Goal: Task Accomplishment & Management: Use online tool/utility

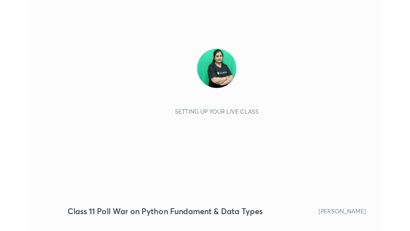
scroll to position [91, 170]
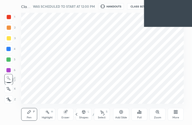
click at [174, 115] on div "More" at bounding box center [175, 114] width 16 height 13
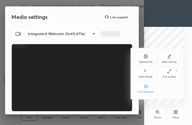
click at [169, 77] on div "Full screen" at bounding box center [168, 77] width 13 height 3
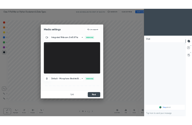
scroll to position [26485, 26395]
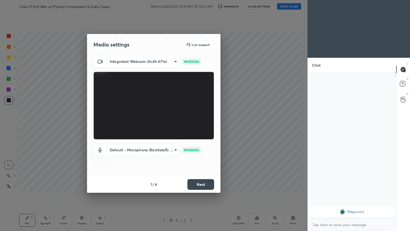
click at [191, 125] on button "Next" at bounding box center [200, 184] width 27 height 11
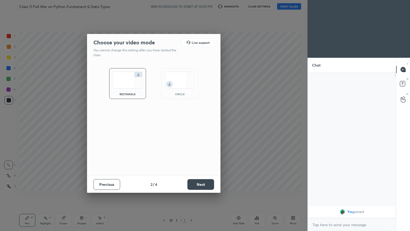
click at [191, 125] on button "Next" at bounding box center [200, 184] width 27 height 11
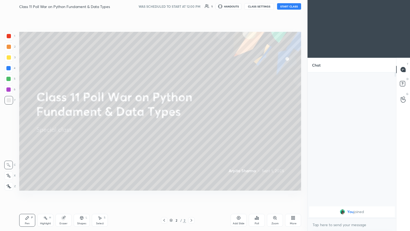
click at [191, 7] on button "START CLASS" at bounding box center [289, 6] width 24 height 6
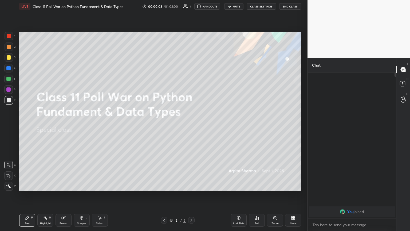
click at [191, 4] on button "mute" at bounding box center [233, 6] width 19 height 6
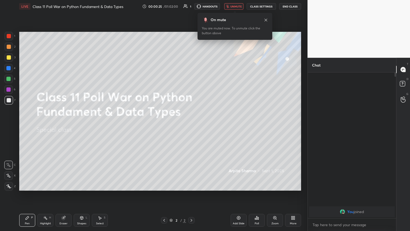
click at [191, 125] on icon at bounding box center [293, 217] width 4 height 4
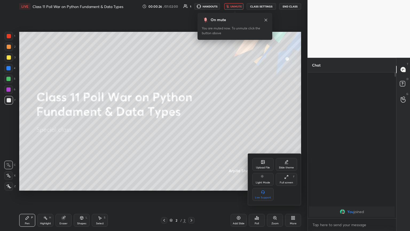
click at [191, 125] on div "Upload File" at bounding box center [263, 167] width 14 height 3
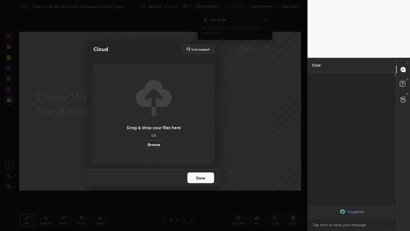
click at [154, 125] on label "Browse" at bounding box center [154, 144] width 24 height 9
click at [142, 125] on input "Browse" at bounding box center [142, 144] width 0 height 9
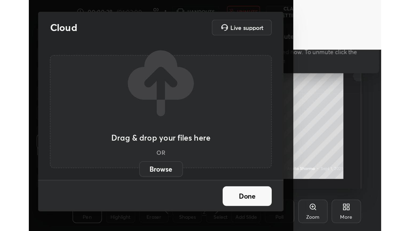
scroll to position [91, 170]
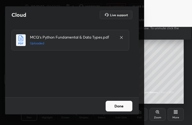
click at [121, 109] on button "Done" at bounding box center [118, 106] width 27 height 11
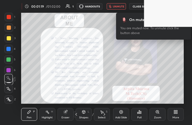
click at [176, 112] on icon at bounding box center [176, 111] width 1 height 1
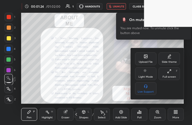
click at [170, 75] on div "Full screen F" at bounding box center [168, 74] width 21 height 13
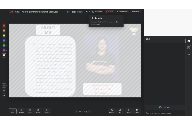
scroll to position [26485, 26395]
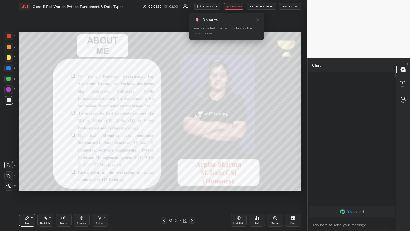
click at [191, 125] on div "You joined" at bounding box center [352, 144] width 88 height 145
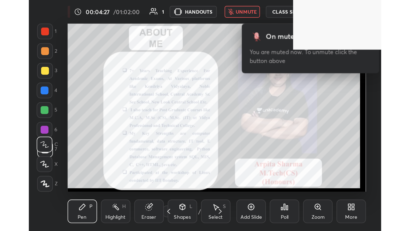
scroll to position [91, 170]
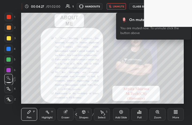
click at [172, 114] on div "More" at bounding box center [175, 114] width 16 height 13
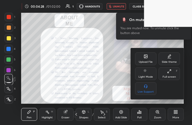
click at [169, 78] on div "Full screen" at bounding box center [168, 77] width 13 height 3
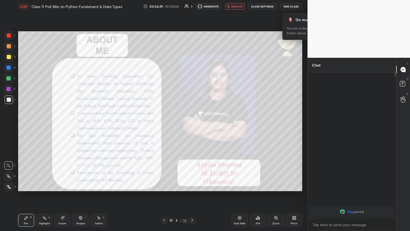
scroll to position [26485, 26395]
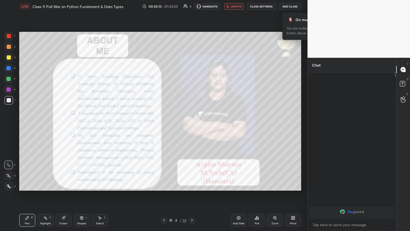
click at [191, 6] on span "unmute" at bounding box center [235, 7] width 11 height 4
click at [2, 37] on div "1 2 3 4 5 6 7 C X Z C X Z E E Erase all H H" at bounding box center [8, 111] width 17 height 158
click at [9, 38] on div at bounding box center [9, 36] width 4 height 4
click at [11, 125] on div at bounding box center [9, 186] width 9 height 9
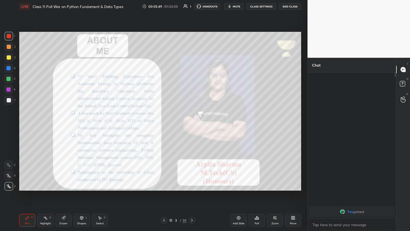
click at [191, 125] on icon at bounding box center [192, 220] width 4 height 4
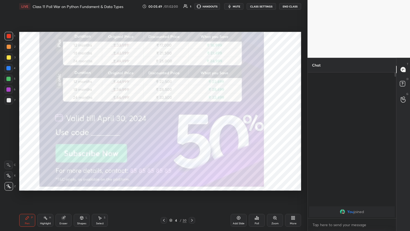
click at [191, 125] on icon at bounding box center [192, 220] width 4 height 4
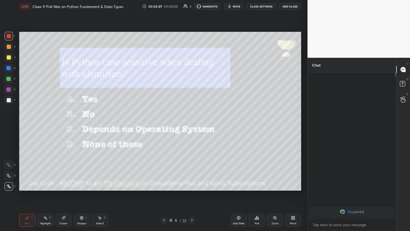
click at [191, 125] on icon at bounding box center [192, 220] width 4 height 4
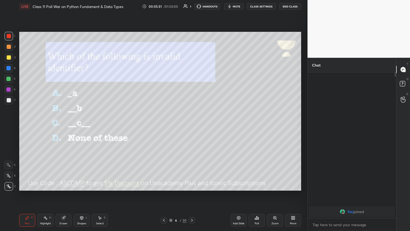
click at [168, 125] on div "6 / 30" at bounding box center [178, 220] width 34 height 6
click at [165, 125] on icon at bounding box center [164, 220] width 4 height 4
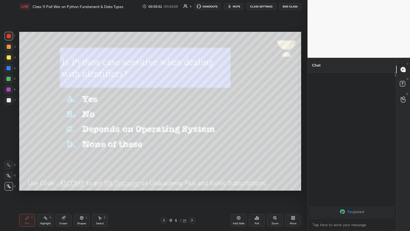
click at [164, 125] on icon at bounding box center [164, 220] width 2 height 3
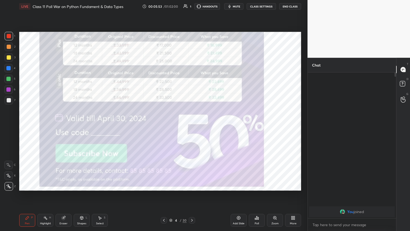
click at [191, 125] on icon at bounding box center [192, 220] width 4 height 4
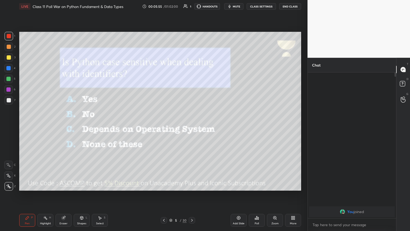
click at [191, 8] on span "mute" at bounding box center [236, 7] width 7 height 4
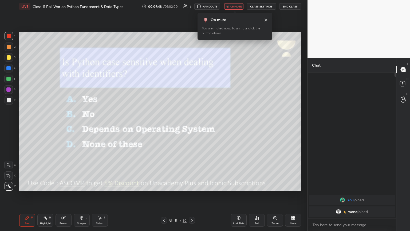
click at [191, 7] on icon "button" at bounding box center [227, 6] width 3 height 3
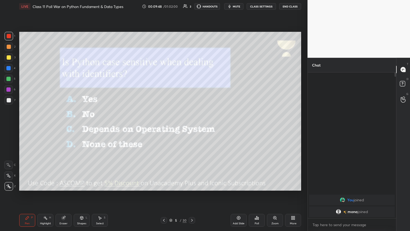
click at [191, 7] on icon "button" at bounding box center [229, 6] width 2 height 3
click at [191, 7] on icon "button" at bounding box center [227, 6] width 3 height 3
click at [191, 7] on icon "button" at bounding box center [229, 6] width 2 height 3
click at [191, 8] on span "unmute" at bounding box center [235, 7] width 11 height 4
click at [191, 125] on div "Poll" at bounding box center [257, 219] width 16 height 13
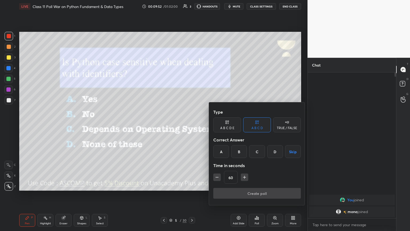
click at [191, 125] on div "A" at bounding box center [221, 151] width 16 height 13
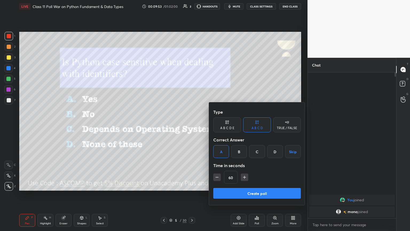
click at [191, 125] on button "Create poll" at bounding box center [257, 193] width 88 height 11
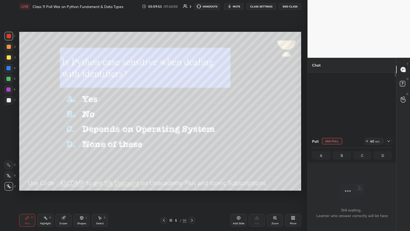
scroll to position [2, 2]
click at [191, 6] on span "mute" at bounding box center [236, 7] width 7 height 4
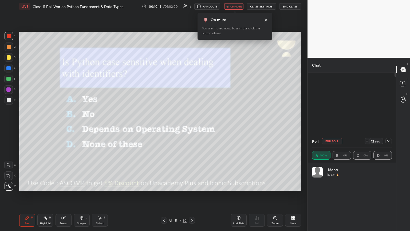
scroll to position [62, 78]
click at [191, 125] on icon at bounding box center [388, 141] width 4 height 4
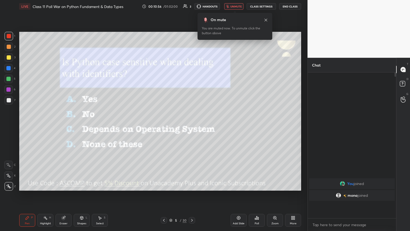
scroll to position [100, 87]
click at [191, 6] on span "unmute" at bounding box center [235, 7] width 11 height 4
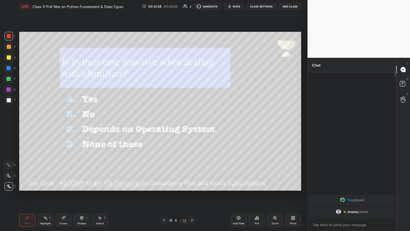
click at [8, 58] on div at bounding box center [9, 57] width 4 height 4
click at [191, 125] on icon at bounding box center [192, 220] width 4 height 4
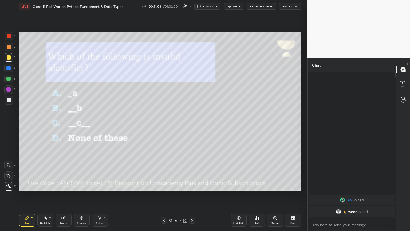
click at [191, 9] on button "mute" at bounding box center [233, 6] width 19 height 6
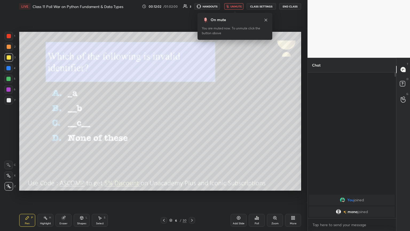
click at [191, 125] on div "Poll" at bounding box center [257, 219] width 16 height 13
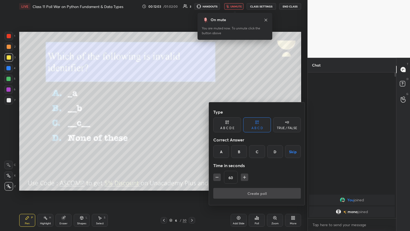
click at [191, 125] on div "D" at bounding box center [275, 151] width 16 height 13
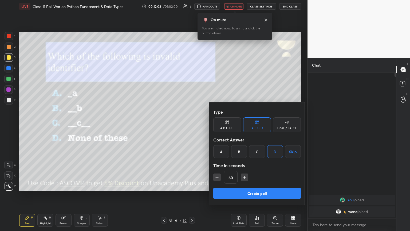
click at [191, 125] on button "Create poll" at bounding box center [257, 193] width 88 height 11
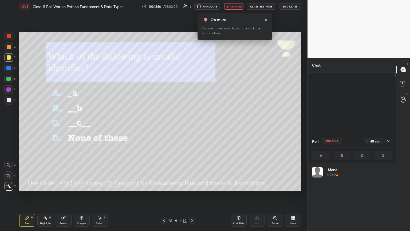
scroll to position [62, 78]
click at [191, 125] on icon at bounding box center [388, 141] width 4 height 4
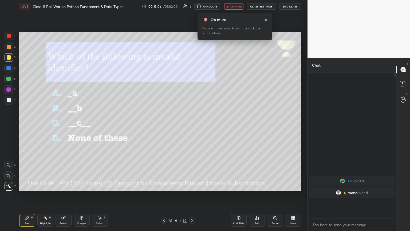
scroll to position [0, 0]
click at [191, 8] on button "unmute" at bounding box center [233, 6] width 19 height 6
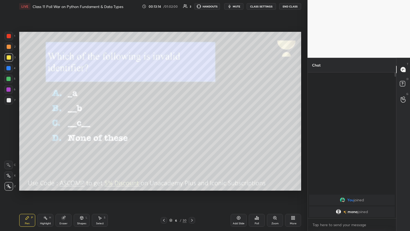
click at [191, 125] on div at bounding box center [192, 220] width 6 height 6
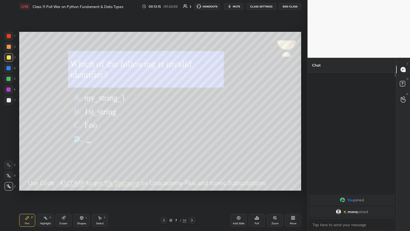
click at [191, 5] on span "mute" at bounding box center [236, 7] width 7 height 4
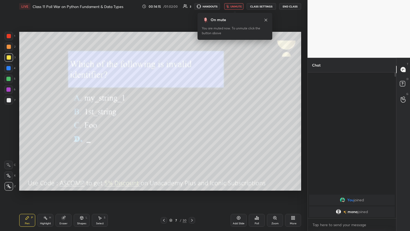
click at [191, 125] on div "Poll" at bounding box center [257, 219] width 16 height 13
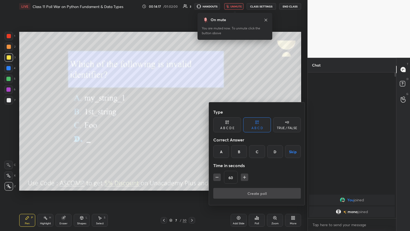
click at [191, 125] on div "B" at bounding box center [239, 151] width 16 height 13
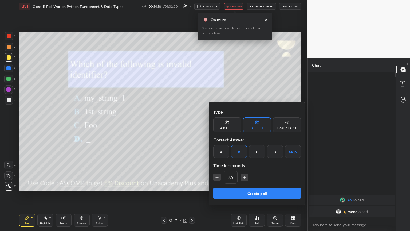
click at [191, 125] on button "Create poll" at bounding box center [257, 193] width 88 height 11
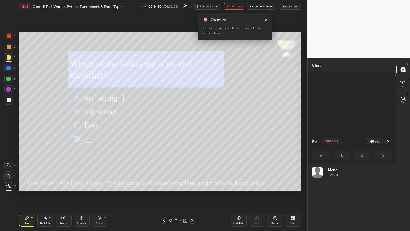
scroll to position [62, 78]
click at [191, 125] on icon at bounding box center [388, 141] width 4 height 4
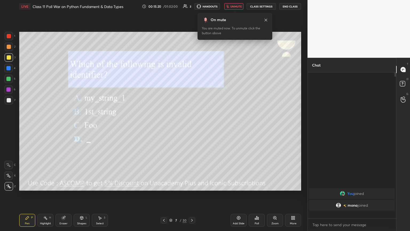
scroll to position [100, 87]
click at [191, 6] on span "unmute" at bounding box center [235, 7] width 11 height 4
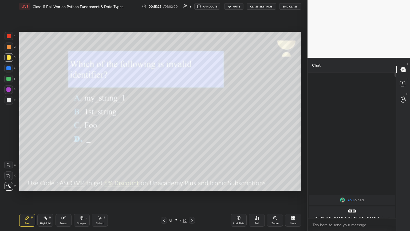
click at [191, 125] on div "7 / 30" at bounding box center [178, 220] width 106 height 6
click at [191, 125] on icon at bounding box center [192, 220] width 4 height 4
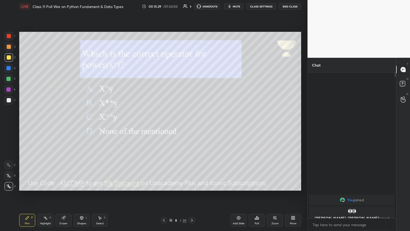
click at [191, 9] on button "mute" at bounding box center [233, 6] width 19 height 6
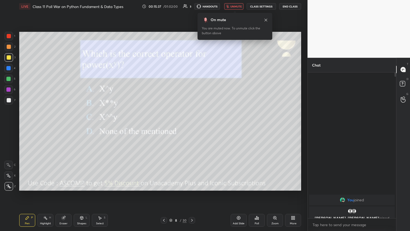
click at [191, 10] on div "On mute You are muted now. To unmute click the button above" at bounding box center [234, 25] width 75 height 30
click at [191, 6] on span "unmute" at bounding box center [235, 7] width 11 height 4
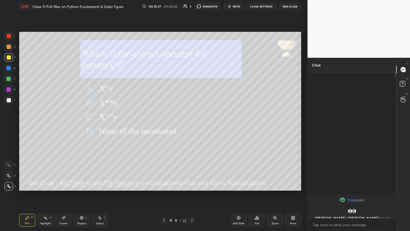
click at [191, 6] on icon "button" at bounding box center [229, 6] width 2 height 3
click at [191, 9] on button "unmute" at bounding box center [233, 6] width 19 height 6
click at [191, 9] on button "mute" at bounding box center [233, 6] width 19 height 6
click at [191, 125] on div "Poll" at bounding box center [257, 219] width 16 height 13
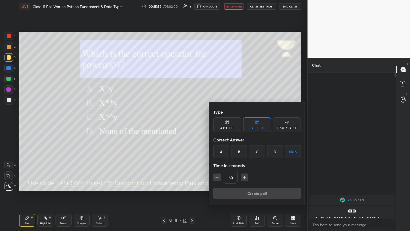
click at [191, 125] on div "B" at bounding box center [239, 151] width 16 height 13
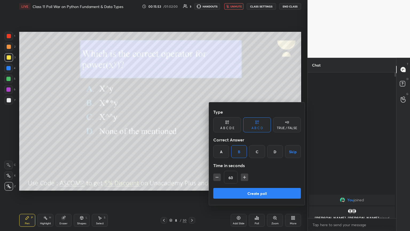
click at [191, 125] on button "Create poll" at bounding box center [257, 193] width 88 height 11
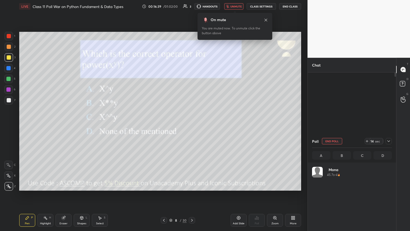
scroll to position [62, 78]
click at [191, 125] on icon at bounding box center [388, 141] width 4 height 4
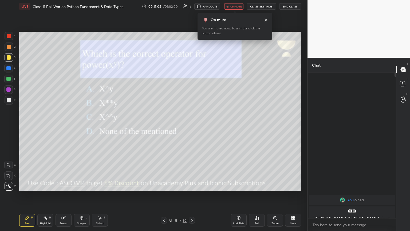
scroll to position [100, 87]
click at [191, 8] on button "unmute" at bounding box center [233, 6] width 19 height 6
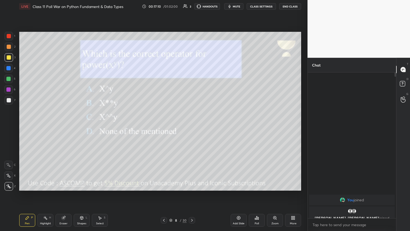
click at [190, 125] on icon at bounding box center [192, 220] width 4 height 4
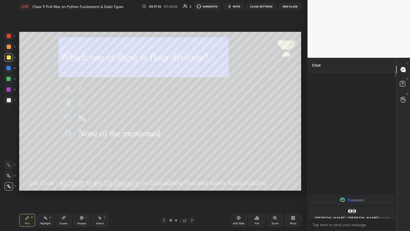
click at [191, 6] on span "mute" at bounding box center [236, 7] width 7 height 4
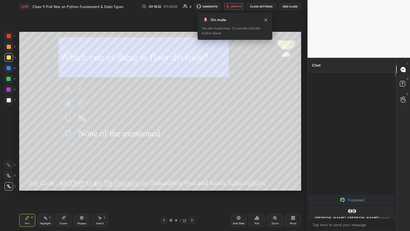
click at [191, 125] on div "Poll" at bounding box center [257, 219] width 16 height 13
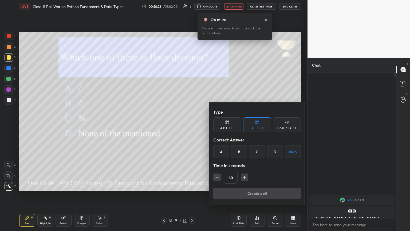
click at [191, 125] on div "B" at bounding box center [239, 151] width 16 height 13
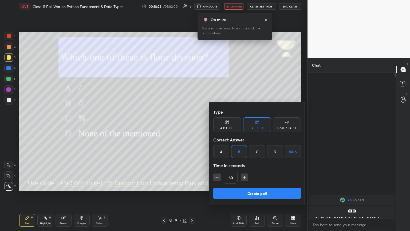
click at [191, 125] on button "Create poll" at bounding box center [257, 193] width 88 height 11
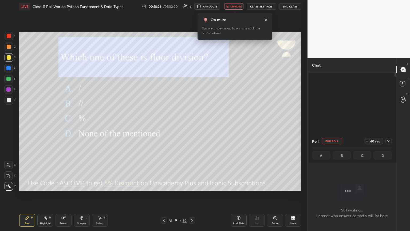
scroll to position [2, 2]
click at [191, 4] on button "unmute" at bounding box center [233, 6] width 19 height 6
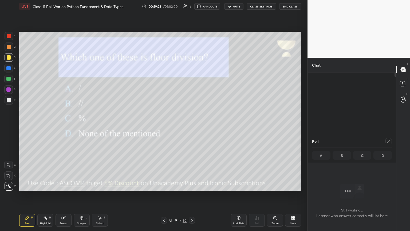
click at [191, 125] on icon at bounding box center [388, 141] width 4 height 4
click at [191, 4] on button "mute" at bounding box center [233, 6] width 19 height 6
click at [191, 125] on icon at bounding box center [192, 220] width 4 height 4
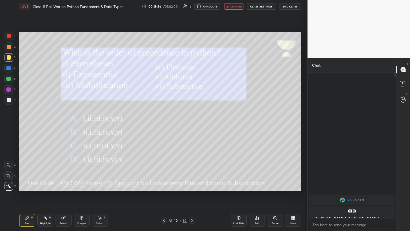
click at [191, 10] on div "LIVE Class 11 Poll War on Python Fundament & Data Types 00:19:36 / 01:02:00 2 H…" at bounding box center [160, 6] width 282 height 13
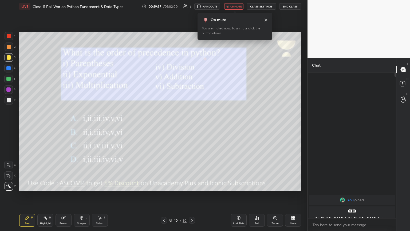
click at [191, 5] on span "unmute" at bounding box center [235, 7] width 11 height 4
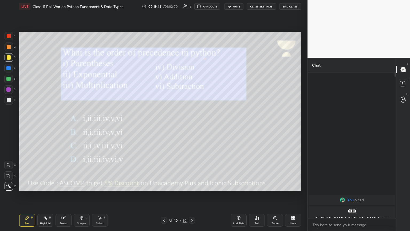
click at [191, 5] on span "mute" at bounding box center [236, 7] width 7 height 4
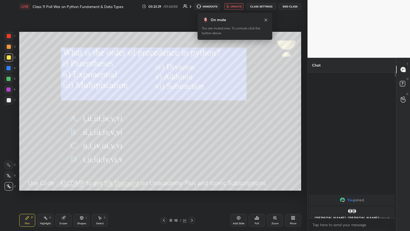
click at [191, 6] on span "unmute" at bounding box center [235, 7] width 11 height 4
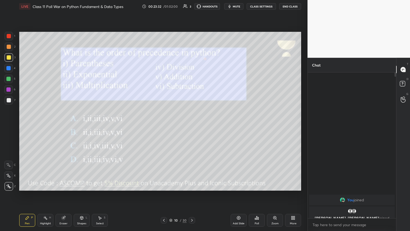
click at [191, 125] on icon at bounding box center [192, 220] width 4 height 4
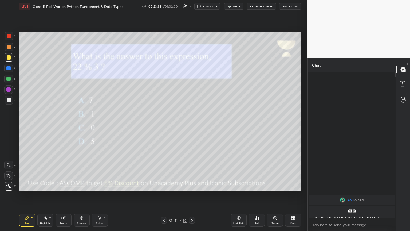
click at [191, 6] on span "mute" at bounding box center [236, 7] width 7 height 4
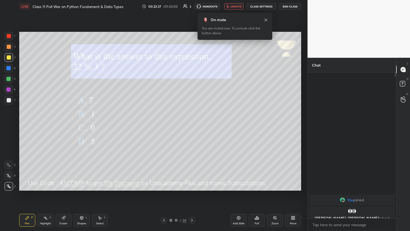
click at [191, 9] on button "unmute" at bounding box center [233, 6] width 19 height 6
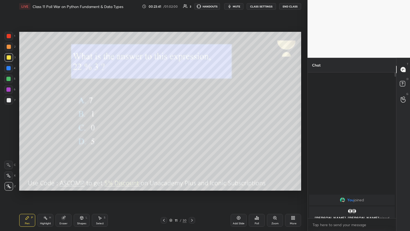
click at [191, 10] on div "LIVE Class 11 Poll War on Python Fundament & Data Types 00:23:41 / 01:02:00 2 H…" at bounding box center [160, 6] width 282 height 13
click at [191, 7] on span "mute" at bounding box center [236, 7] width 7 height 4
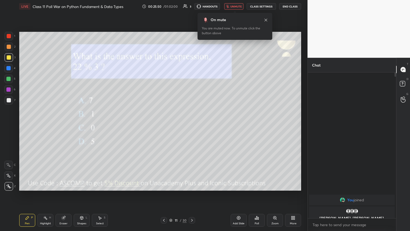
click at [191, 125] on div "Add Slide Poll Zoom More" at bounding box center [266, 220] width 70 height 30
click at [191, 125] on icon at bounding box center [257, 217] width 4 height 4
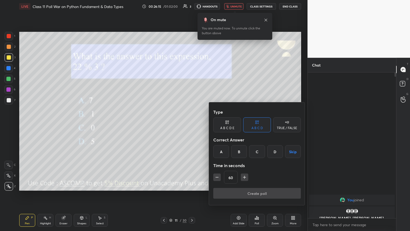
click at [191, 125] on div "B" at bounding box center [239, 151] width 16 height 13
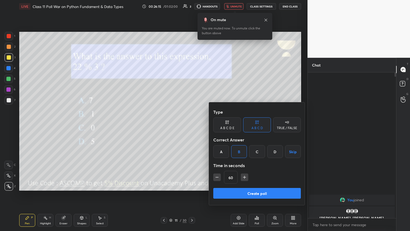
click at [191, 125] on button "Create poll" at bounding box center [257, 193] width 88 height 11
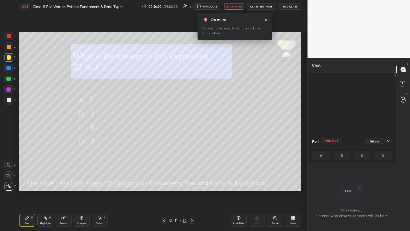
click at [166, 125] on div "Pen P Highlight H Eraser Shapes L Select S 11 / 30 Add Slide Poll Zoom More" at bounding box center [160, 219] width 282 height 21
click at [164, 125] on icon at bounding box center [164, 220] width 4 height 4
click at [163, 125] on icon at bounding box center [164, 220] width 4 height 4
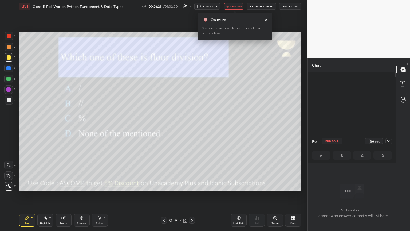
click at [161, 125] on div at bounding box center [164, 220] width 6 height 6
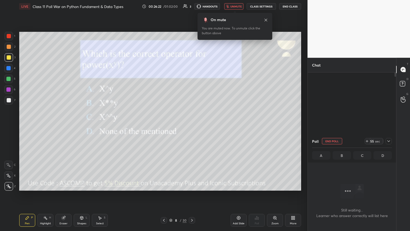
click at [191, 125] on icon at bounding box center [192, 220] width 4 height 4
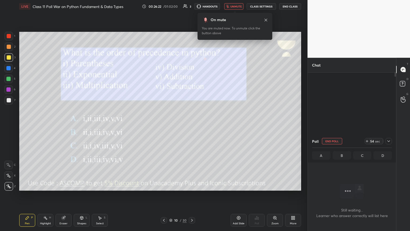
click at [191, 125] on icon at bounding box center [192, 220] width 4 height 4
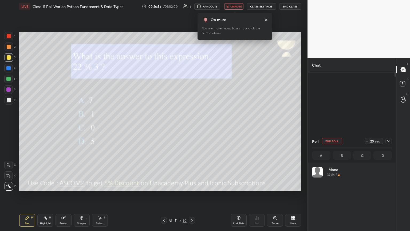
scroll to position [62, 78]
click at [191, 7] on span "unmute" at bounding box center [235, 7] width 11 height 4
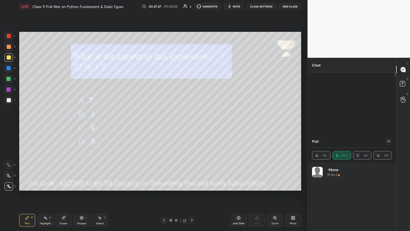
click at [191, 125] on icon at bounding box center [388, 141] width 4 height 4
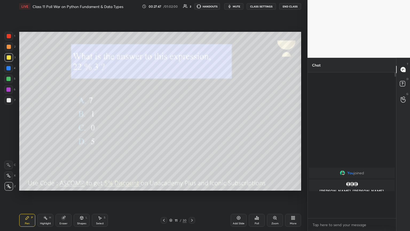
scroll to position [99, 87]
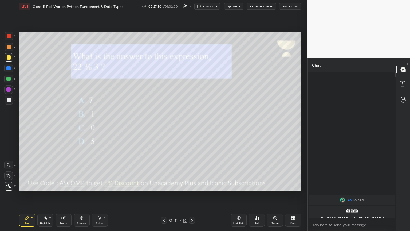
click at [191, 125] on icon at bounding box center [192, 220] width 4 height 4
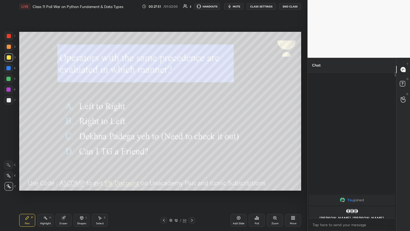
click at [191, 5] on span "mute" at bounding box center [236, 7] width 7 height 4
click at [191, 125] on div "Poll" at bounding box center [257, 219] width 16 height 13
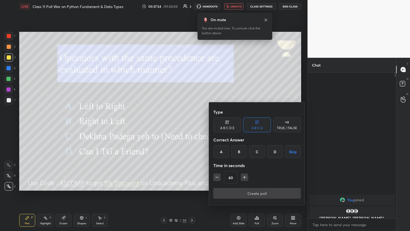
click at [191, 125] on div "A" at bounding box center [221, 151] width 16 height 13
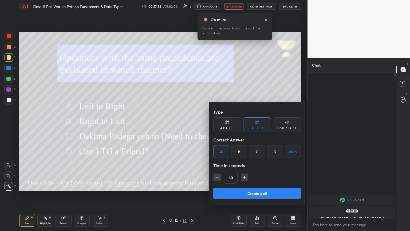
click at [191, 125] on div "Type A B C D E A B C D TRUE / FALSE Correct Answer A B C D Skip Time in seconds…" at bounding box center [257, 146] width 88 height 81
click at [185, 125] on div at bounding box center [205, 115] width 410 height 231
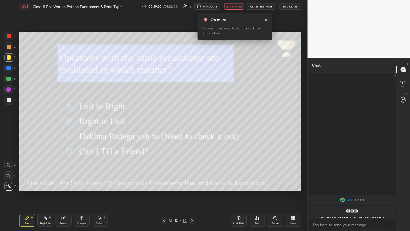
click at [191, 125] on div "Poll" at bounding box center [257, 219] width 16 height 13
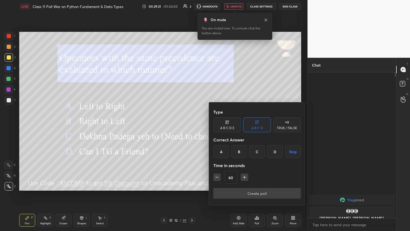
click at [191, 125] on div "A" at bounding box center [221, 151] width 16 height 13
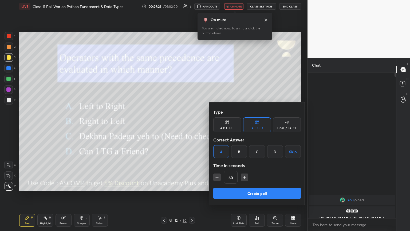
click at [191, 125] on button "Create poll" at bounding box center [257, 193] width 88 height 11
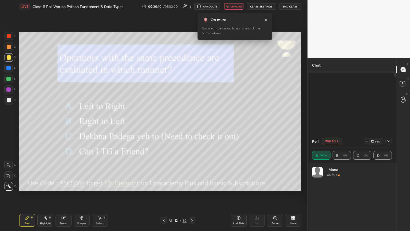
scroll to position [62, 78]
click at [191, 5] on span "unmute" at bounding box center [235, 7] width 11 height 4
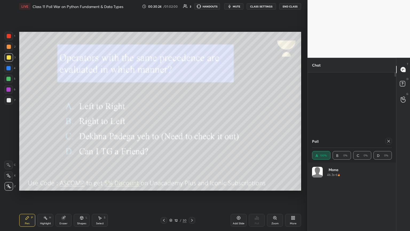
click at [191, 125] on icon at bounding box center [388, 141] width 3 height 3
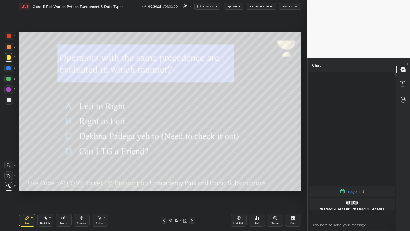
scroll to position [99, 87]
click at [191, 125] on icon at bounding box center [192, 220] width 4 height 4
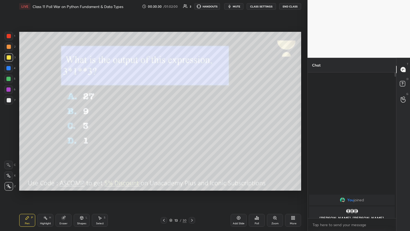
click at [191, 9] on button "mute" at bounding box center [233, 6] width 19 height 6
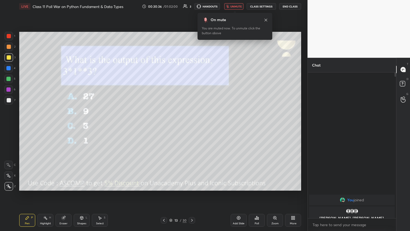
click at [191, 125] on div "Poll" at bounding box center [257, 223] width 4 height 3
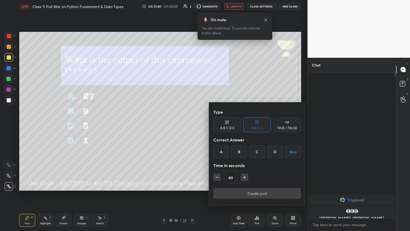
click at [191, 125] on div "C" at bounding box center [257, 151] width 16 height 13
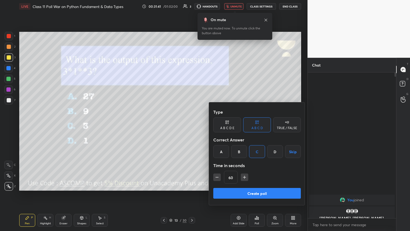
click at [191, 125] on button "Create poll" at bounding box center [257, 193] width 88 height 11
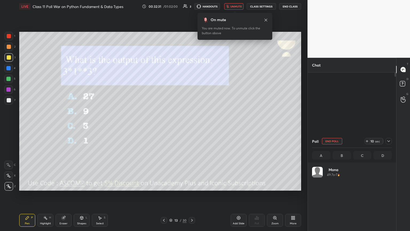
scroll to position [62, 78]
click at [191, 125] on div "Poll" at bounding box center [352, 140] width 80 height 13
click at [191, 125] on icon at bounding box center [388, 141] width 4 height 4
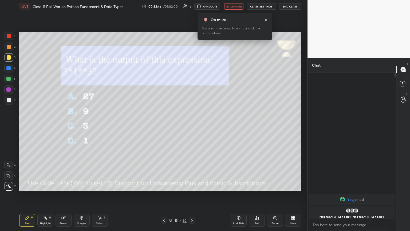
scroll to position [2, 2]
click at [191, 10] on div "On mute You are muted now. To unmute click the button above" at bounding box center [234, 25] width 75 height 30
click at [191, 7] on span "unmute" at bounding box center [235, 7] width 11 height 4
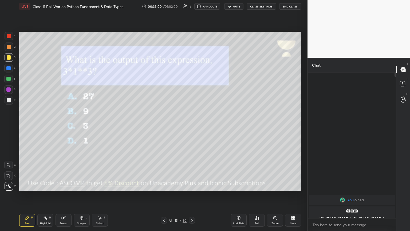
click at [191, 125] on icon at bounding box center [192, 220] width 4 height 4
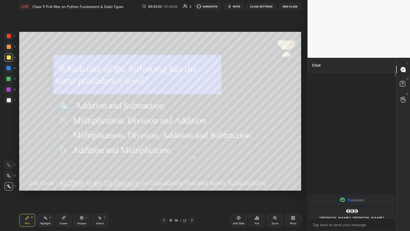
click at [191, 6] on span "mute" at bounding box center [236, 7] width 7 height 4
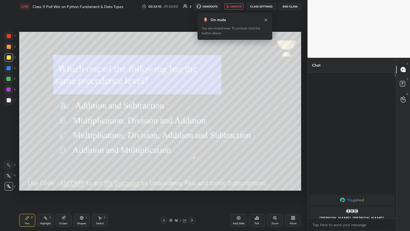
click at [191, 125] on div "x" at bounding box center [352, 224] width 88 height 13
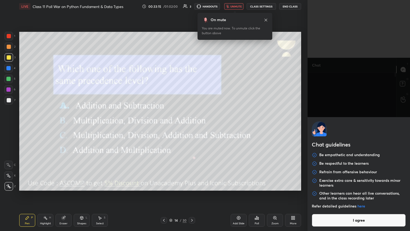
click at [191, 125] on button "I agree" at bounding box center [359, 219] width 94 height 13
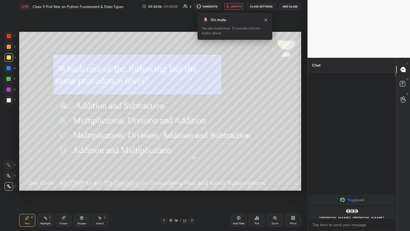
click at [191, 125] on div "Poll" at bounding box center [257, 219] width 16 height 13
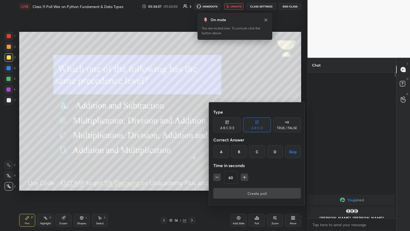
click at [191, 125] on div "A" at bounding box center [221, 151] width 16 height 13
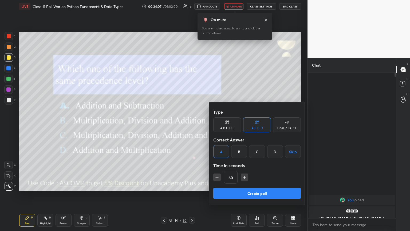
click at [191, 125] on button "Create poll" at bounding box center [257, 193] width 88 height 11
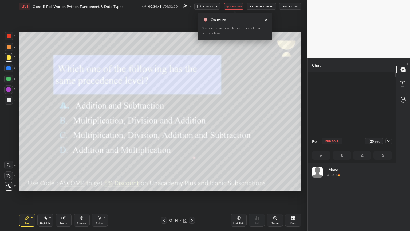
scroll to position [62, 78]
click at [191, 125] on icon at bounding box center [388, 141] width 4 height 4
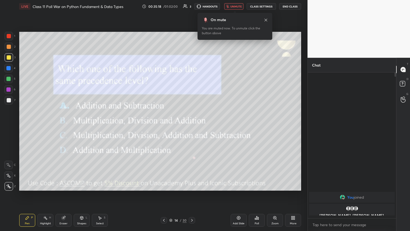
scroll to position [100, 87]
click at [191, 5] on span "unmute" at bounding box center [235, 7] width 11 height 4
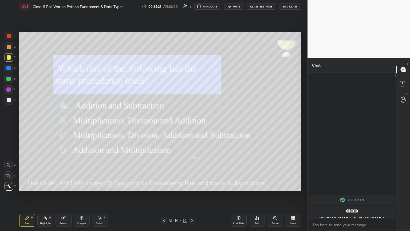
click at [191, 125] on icon at bounding box center [192, 220] width 4 height 4
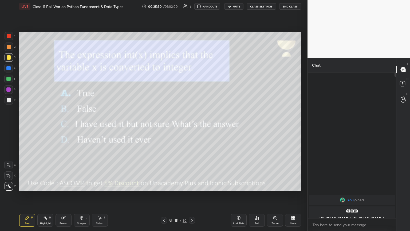
click at [191, 6] on span "mute" at bounding box center [236, 7] width 7 height 4
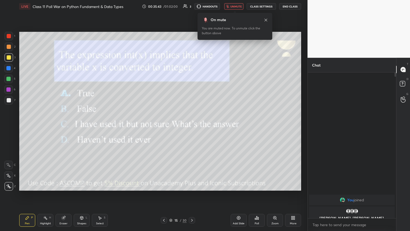
click at [191, 125] on div "Poll" at bounding box center [257, 219] width 16 height 13
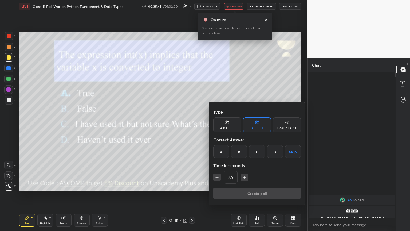
click at [191, 125] on div "A" at bounding box center [221, 151] width 16 height 13
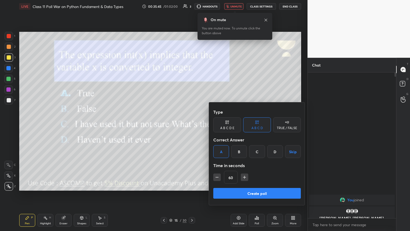
click at [191, 125] on button "Create poll" at bounding box center [257, 193] width 88 height 11
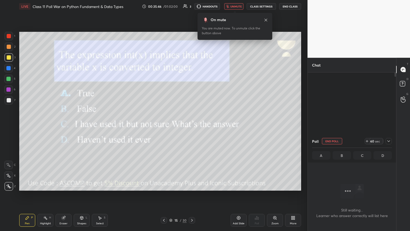
scroll to position [2, 2]
click at [191, 8] on button "unmute" at bounding box center [233, 6] width 19 height 6
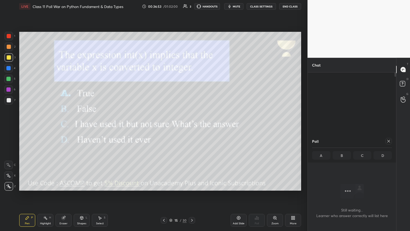
click at [191, 125] on icon at bounding box center [388, 141] width 4 height 4
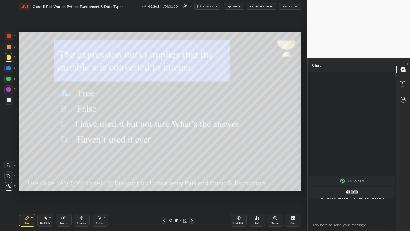
scroll to position [100, 87]
click at [191, 125] on div at bounding box center [192, 220] width 6 height 6
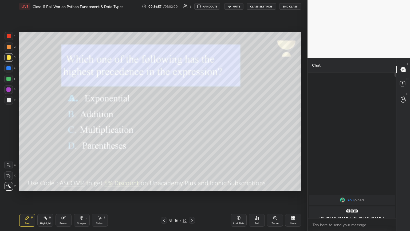
click at [191, 7] on span "mute" at bounding box center [236, 7] width 7 height 4
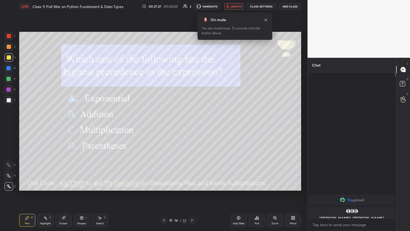
click at [191, 125] on div "Poll" at bounding box center [257, 219] width 16 height 13
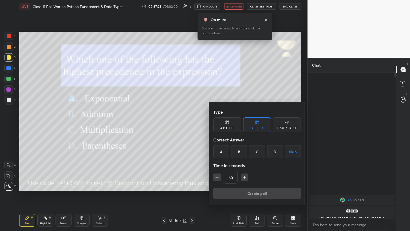
click at [191, 125] on div "D" at bounding box center [275, 151] width 16 height 13
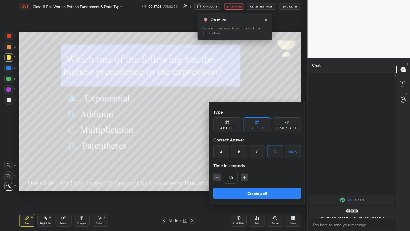
click at [191, 125] on button "Create poll" at bounding box center [257, 193] width 88 height 11
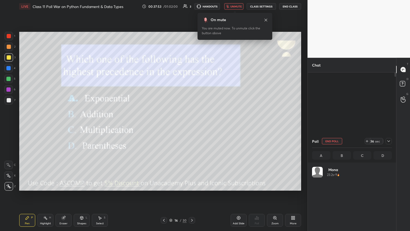
scroll to position [62, 78]
click at [191, 125] on icon at bounding box center [388, 141] width 3 height 2
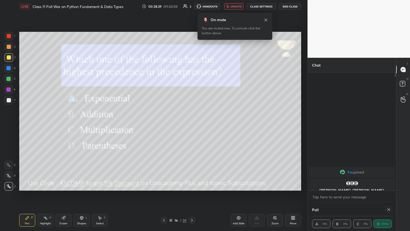
scroll to position [0, 0]
click at [191, 8] on span "unmute" at bounding box center [235, 7] width 11 height 4
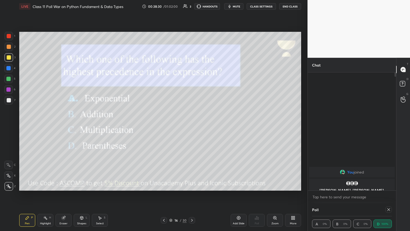
click at [191, 5] on span "mute" at bounding box center [236, 7] width 7 height 4
click at [191, 9] on button "unmute" at bounding box center [233, 6] width 19 height 6
click at [191, 125] on div at bounding box center [192, 220] width 6 height 6
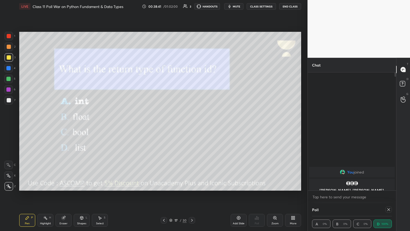
click at [191, 125] on icon at bounding box center [388, 209] width 4 height 4
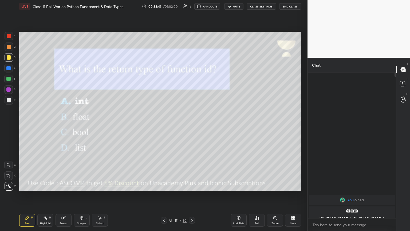
scroll to position [2, 2]
click at [191, 125] on icon at bounding box center [257, 217] width 4 height 4
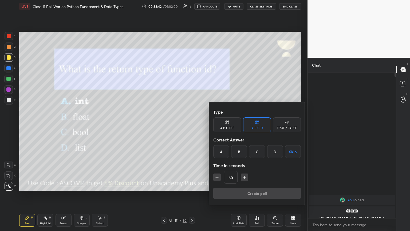
click at [191, 125] on div "A" at bounding box center [221, 151] width 16 height 13
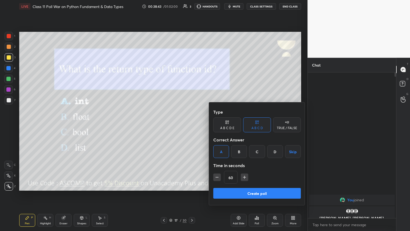
click at [191, 125] on button "Create poll" at bounding box center [257, 193] width 88 height 11
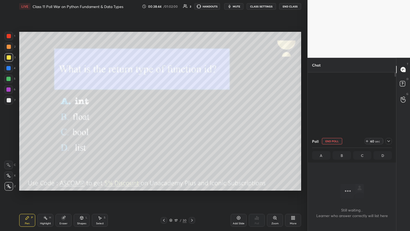
click at [191, 8] on span "mute" at bounding box center [236, 7] width 7 height 4
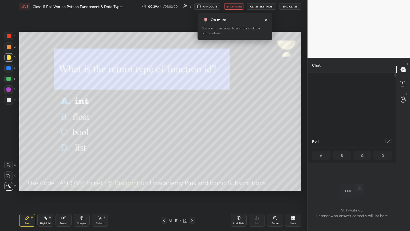
click at [191, 125] on icon at bounding box center [388, 141] width 4 height 4
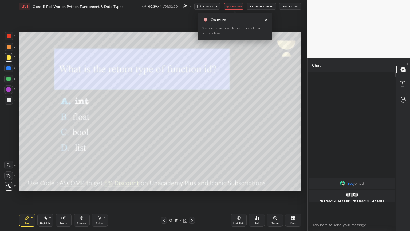
scroll to position [100, 87]
click at [191, 5] on span "unmute" at bounding box center [235, 7] width 11 height 4
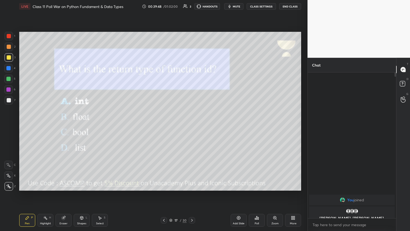
click at [191, 125] on div "17 / 30" at bounding box center [178, 220] width 106 height 6
click at [191, 125] on icon at bounding box center [192, 220] width 4 height 4
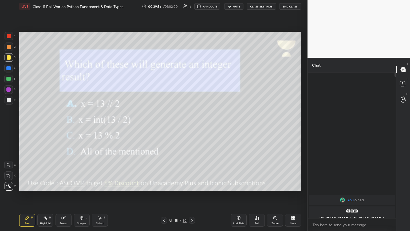
click at [191, 5] on span "mute" at bounding box center [236, 7] width 7 height 4
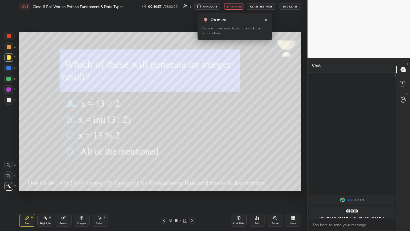
click at [191, 125] on div "Poll" at bounding box center [257, 219] width 16 height 13
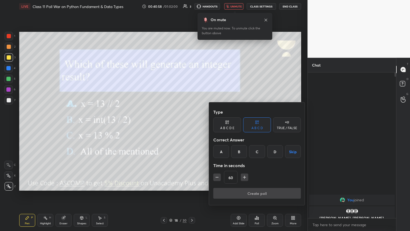
click at [191, 125] on div "D" at bounding box center [275, 151] width 16 height 13
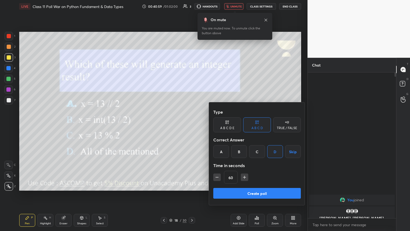
click at [191, 125] on button "Create poll" at bounding box center [257, 193] width 88 height 11
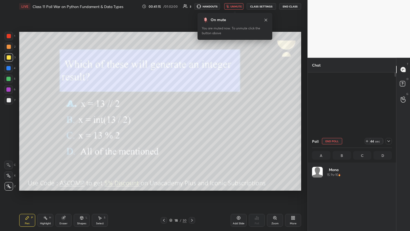
scroll to position [2, 2]
click at [191, 5] on span "unmute" at bounding box center [235, 7] width 11 height 4
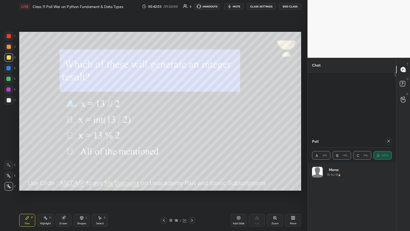
click at [191, 125] on div "Poll A 0% B 0% C 0% D 100%" at bounding box center [352, 148] width 88 height 28
click at [191, 125] on div at bounding box center [388, 141] width 6 height 6
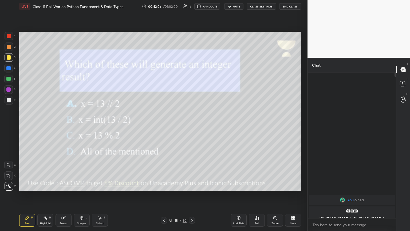
scroll to position [2, 2]
click at [191, 125] on icon at bounding box center [192, 220] width 4 height 4
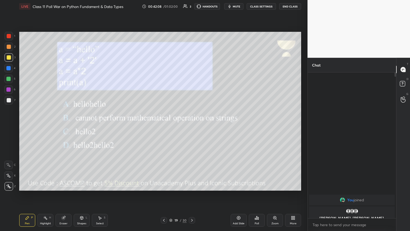
click at [191, 3] on div "LIVE Class 11 Poll War on Python Fundament & Data Types 00:42:08 / 01:02:00 2 H…" at bounding box center [160, 6] width 282 height 13
click at [191, 9] on button "mute" at bounding box center [233, 6] width 19 height 6
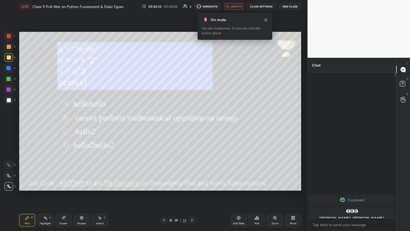
click at [191, 125] on icon at bounding box center [257, 217] width 4 height 4
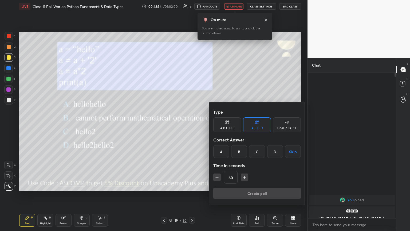
click at [191, 125] on div "D" at bounding box center [275, 151] width 16 height 13
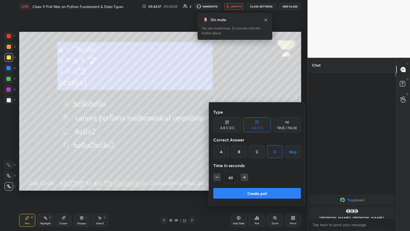
click at [191, 125] on button "Create poll" at bounding box center [257, 193] width 88 height 11
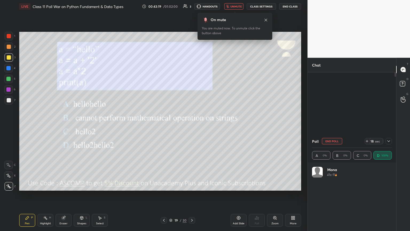
scroll to position [62, 78]
click at [191, 8] on button "unmute" at bounding box center [233, 6] width 19 height 6
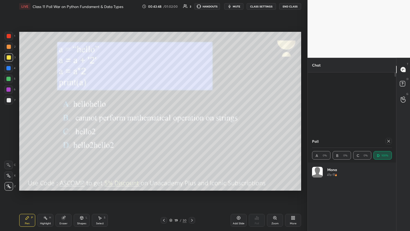
click at [191, 125] on icon at bounding box center [388, 141] width 4 height 4
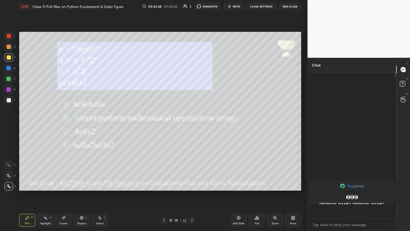
scroll to position [2, 2]
click at [191, 125] on icon at bounding box center [192, 220] width 4 height 4
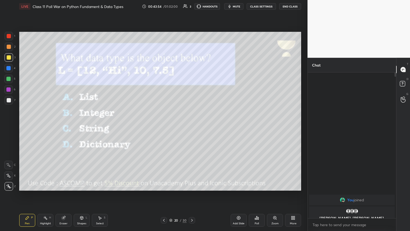
click at [191, 10] on div "LIVE Class 11 Poll War on Python Fundament & Data Types 00:43:54 / 01:02:00 2 H…" at bounding box center [160, 6] width 282 height 13
click at [191, 8] on button "mute" at bounding box center [233, 6] width 19 height 6
click at [191, 125] on icon at bounding box center [257, 217] width 4 height 4
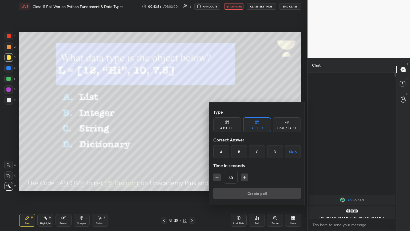
click at [191, 125] on div "A" at bounding box center [221, 151] width 16 height 13
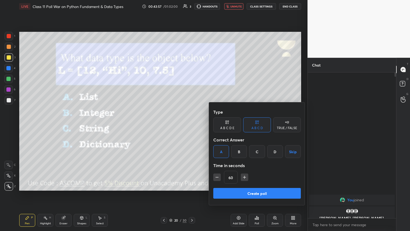
click at [191, 125] on button "Create poll" at bounding box center [257, 193] width 88 height 11
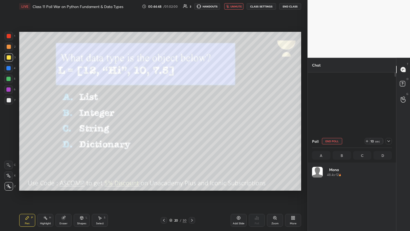
scroll to position [62, 78]
click at [191, 6] on span "unmute" at bounding box center [235, 7] width 11 height 4
click at [191, 125] on icon at bounding box center [388, 141] width 4 height 4
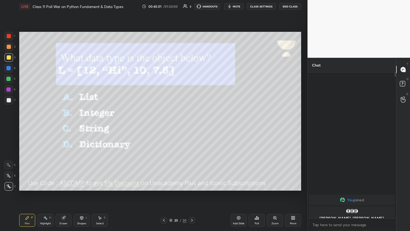
scroll to position [2, 2]
click at [190, 125] on icon at bounding box center [192, 220] width 4 height 4
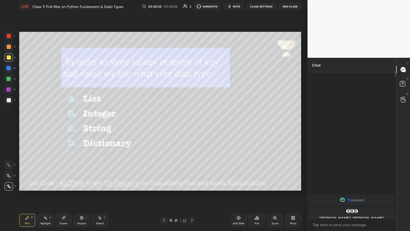
click at [191, 6] on span "mute" at bounding box center [236, 7] width 7 height 4
click at [191, 125] on div "Poll" at bounding box center [257, 219] width 16 height 13
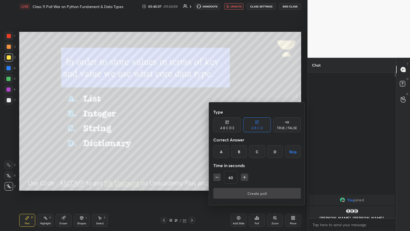
click at [191, 125] on div "D" at bounding box center [275, 151] width 16 height 13
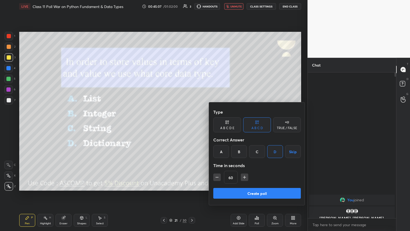
click at [191, 125] on button "Create poll" at bounding box center [257, 193] width 88 height 11
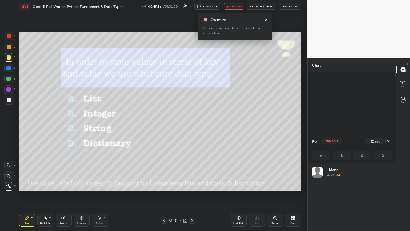
scroll to position [62, 78]
click at [191, 7] on span "unmute" at bounding box center [235, 7] width 11 height 4
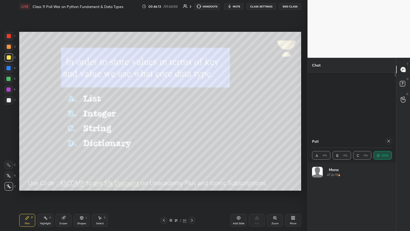
click at [191, 125] on icon at bounding box center [388, 141] width 4 height 4
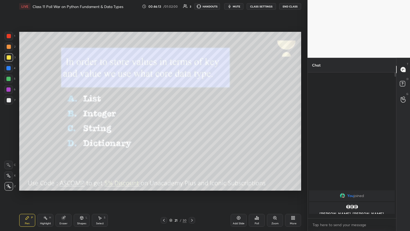
scroll to position [100, 87]
click at [191, 125] on icon at bounding box center [192, 220] width 4 height 4
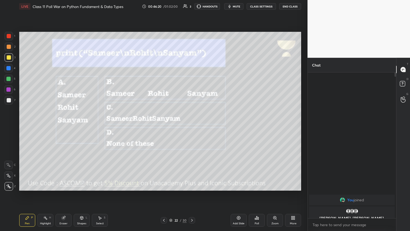
click at [191, 7] on span "mute" at bounding box center [236, 7] width 7 height 4
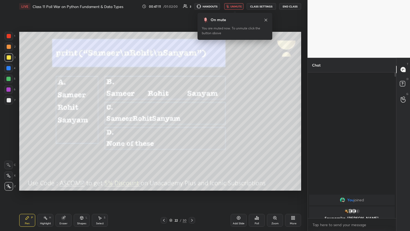
click at [191, 7] on span "unmute" at bounding box center [235, 7] width 11 height 4
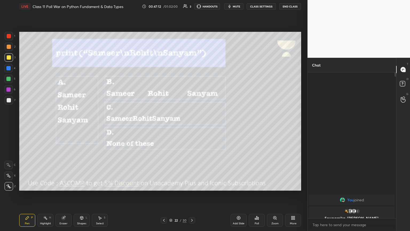
click at [191, 125] on div "Poll" at bounding box center [257, 219] width 16 height 13
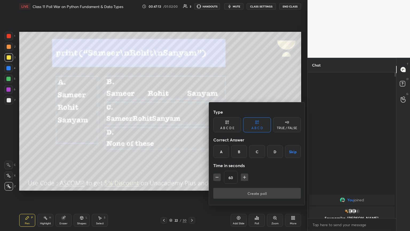
click at [191, 125] on div "A" at bounding box center [221, 151] width 16 height 13
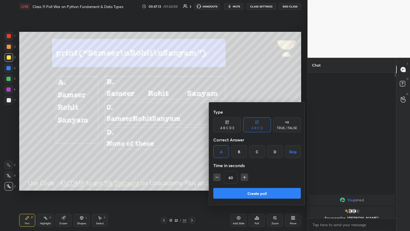
click at [191, 125] on button "Create poll" at bounding box center [257, 193] width 88 height 11
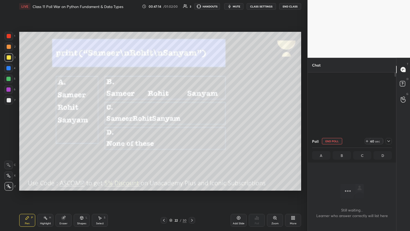
scroll to position [72, 87]
click at [191, 5] on span "mute" at bounding box center [236, 7] width 7 height 4
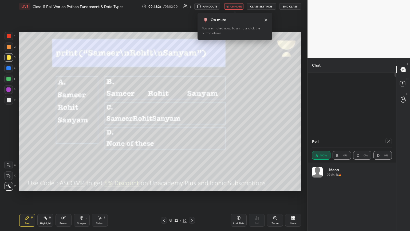
click at [191, 125] on icon at bounding box center [388, 141] width 3 height 3
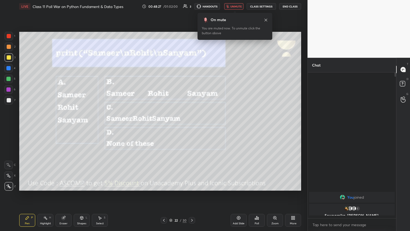
scroll to position [2, 2]
click at [191, 7] on span "unmute" at bounding box center [235, 7] width 11 height 4
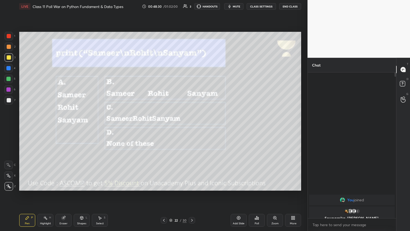
click at [191, 125] on icon at bounding box center [192, 220] width 4 height 4
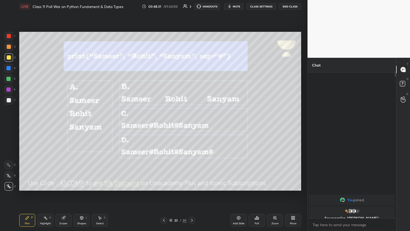
click at [191, 6] on span "mute" at bounding box center [236, 7] width 7 height 4
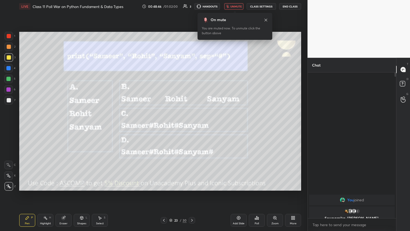
click at [191, 125] on div "Poll" at bounding box center [257, 220] width 16 height 30
click at [191, 125] on div "Poll" at bounding box center [257, 219] width 16 height 13
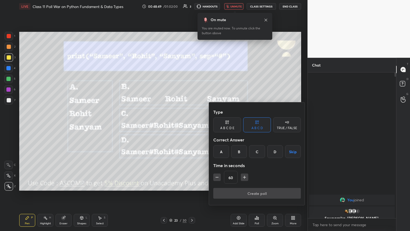
click at [191, 125] on div "C" at bounding box center [257, 151] width 16 height 13
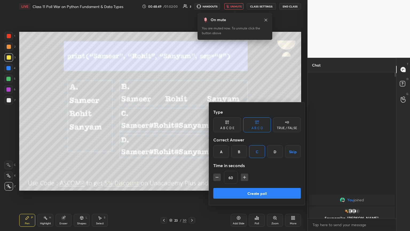
click at [191, 125] on button "Create poll" at bounding box center [257, 193] width 88 height 11
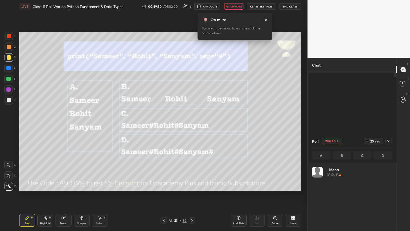
scroll to position [62, 78]
click at [191, 125] on icon at bounding box center [388, 141] width 4 height 4
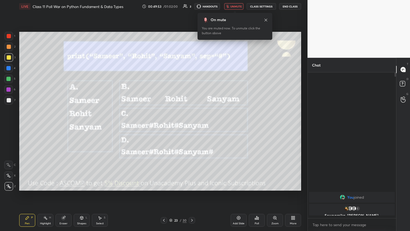
scroll to position [1, 2]
click at [191, 4] on button "unmute" at bounding box center [233, 6] width 19 height 6
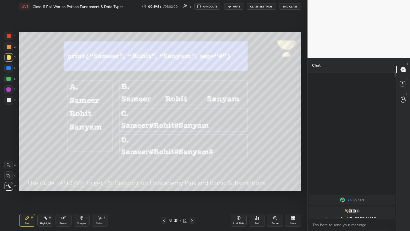
click at [191, 125] on icon at bounding box center [192, 220] width 4 height 4
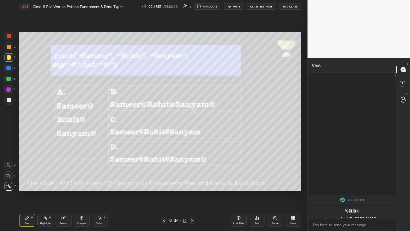
click at [191, 5] on span "mute" at bounding box center [236, 7] width 7 height 4
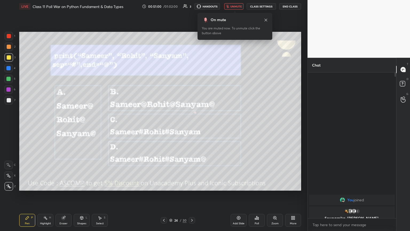
click at [191, 125] on icon at bounding box center [257, 217] width 4 height 4
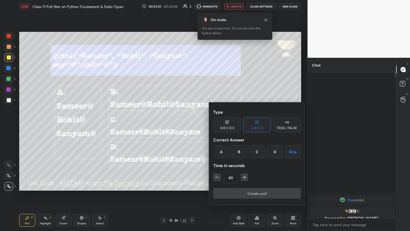
click at [191, 125] on div "D" at bounding box center [275, 151] width 16 height 13
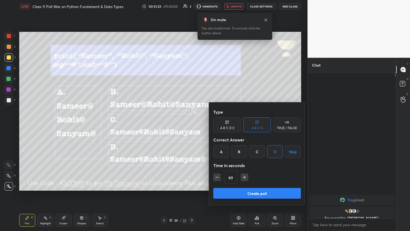
click at [191, 125] on button "Create poll" at bounding box center [257, 193] width 88 height 11
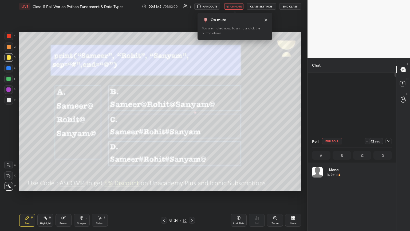
scroll to position [62, 78]
click at [191, 7] on span "unmute" at bounding box center [235, 7] width 11 height 4
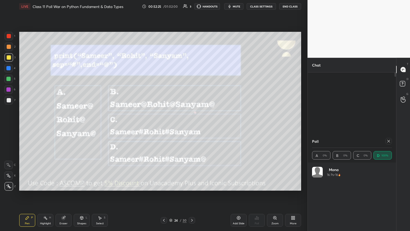
click at [191, 125] on div at bounding box center [388, 141] width 6 height 6
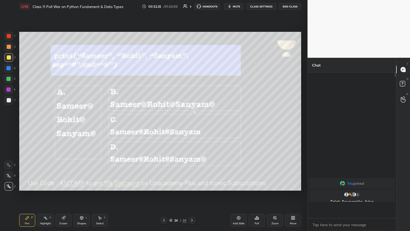
scroll to position [100, 87]
click at [191, 125] on icon at bounding box center [192, 220] width 4 height 4
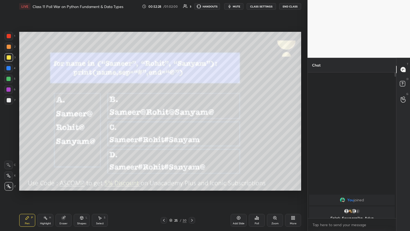
click at [191, 6] on span "mute" at bounding box center [236, 7] width 7 height 4
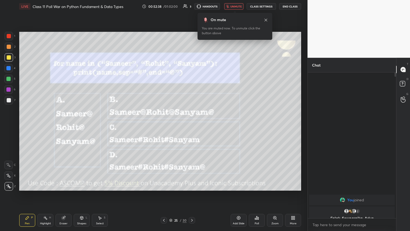
click at [191, 125] on icon at bounding box center [257, 217] width 4 height 4
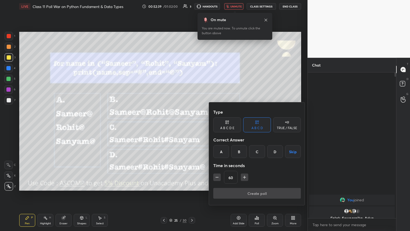
click at [191, 125] on div "B" at bounding box center [239, 151] width 16 height 13
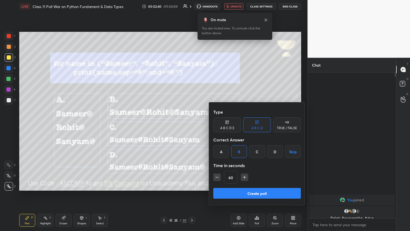
click at [191, 125] on button "Create poll" at bounding box center [257, 193] width 88 height 11
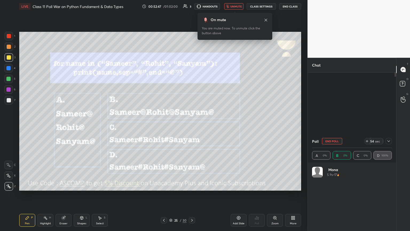
scroll to position [62, 78]
click at [191, 125] on icon at bounding box center [388, 141] width 4 height 4
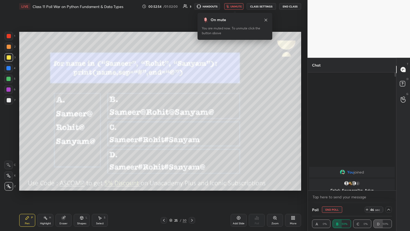
scroll to position [0, 2]
click at [191, 125] on icon at bounding box center [388, 209] width 4 height 4
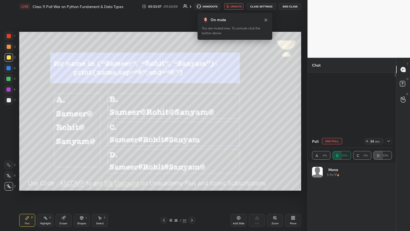
scroll to position [62, 78]
click at [191, 10] on div "On mute You are muted now. To unmute click the button above" at bounding box center [234, 25] width 75 height 30
click at [191, 9] on button "unmute" at bounding box center [233, 6] width 19 height 6
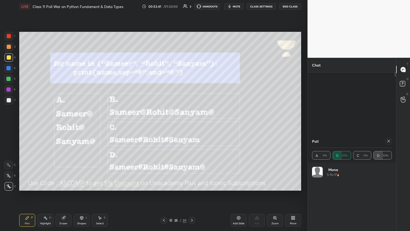
click at [191, 125] on icon at bounding box center [388, 141] width 4 height 4
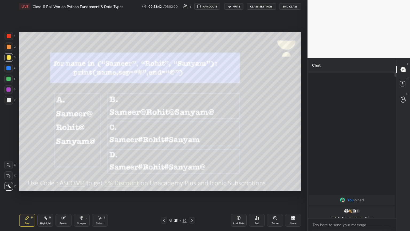
scroll to position [2, 2]
click at [191, 125] on div at bounding box center [192, 220] width 6 height 6
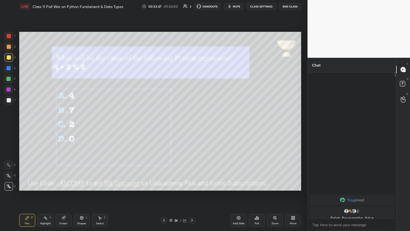
click at [191, 4] on button "mute" at bounding box center [233, 6] width 19 height 6
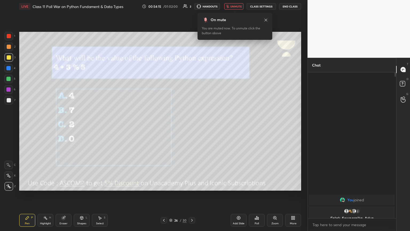
click at [191, 125] on div "Poll" at bounding box center [257, 219] width 16 height 13
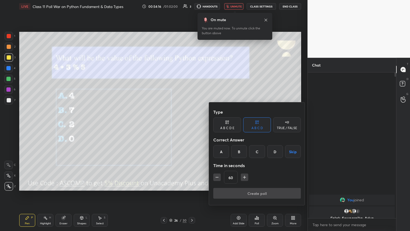
click at [191, 125] on div "B" at bounding box center [239, 151] width 16 height 13
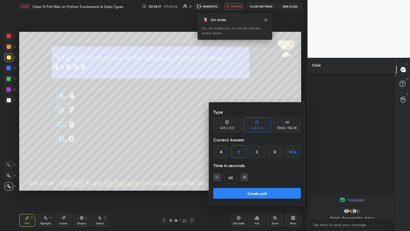
click at [191, 125] on button "Create poll" at bounding box center [257, 193] width 88 height 11
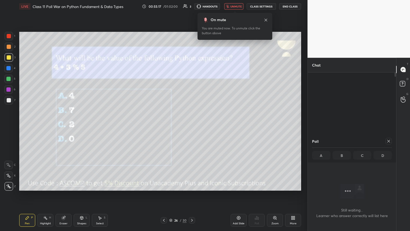
click at [191, 125] on icon at bounding box center [388, 141] width 4 height 4
click at [191, 125] on icon at bounding box center [192, 220] width 4 height 4
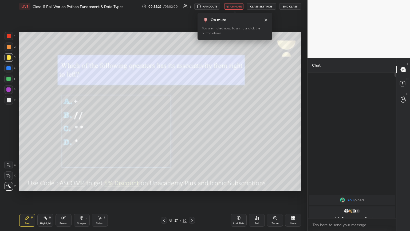
click at [191, 6] on span "unmute" at bounding box center [235, 7] width 11 height 4
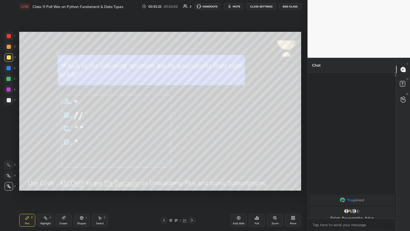
click at [166, 125] on div at bounding box center [164, 220] width 6 height 6
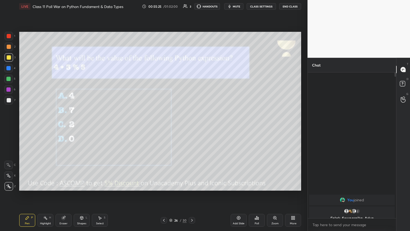
click at [191, 125] on div at bounding box center [192, 220] width 6 height 6
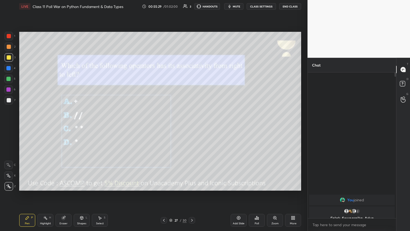
click at [191, 8] on button "mute" at bounding box center [233, 6] width 19 height 6
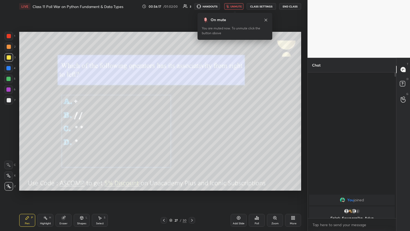
click at [191, 6] on span "unmute" at bounding box center [235, 7] width 11 height 4
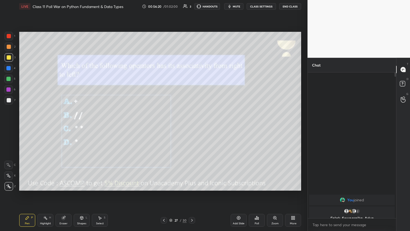
click at [191, 6] on span "mute" at bounding box center [236, 7] width 7 height 4
click at [191, 125] on icon at bounding box center [192, 220] width 4 height 4
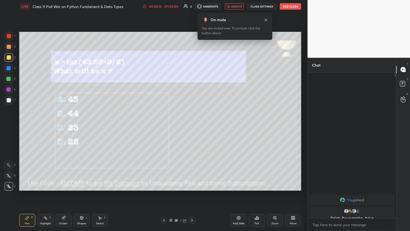
click at [191, 7] on span "unmute" at bounding box center [236, 7] width 11 height 4
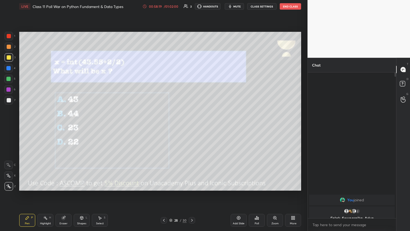
click at [191, 125] on icon at bounding box center [192, 220] width 4 height 4
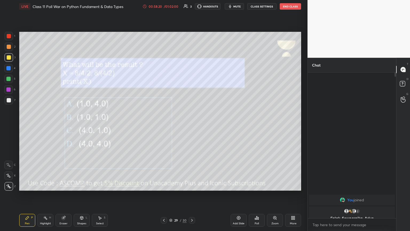
click at [191, 7] on span "mute" at bounding box center [236, 7] width 7 height 4
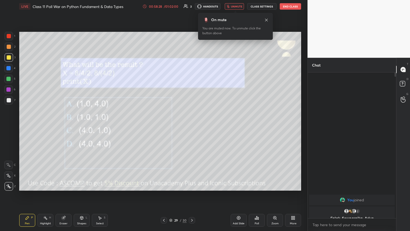
click at [191, 125] on div "Poll" at bounding box center [257, 219] width 16 height 13
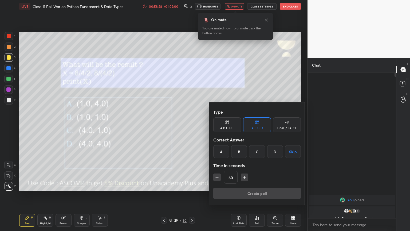
click at [191, 125] on div "A" at bounding box center [221, 151] width 16 height 13
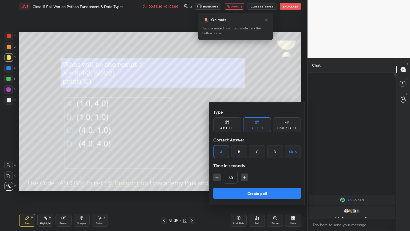
click at [191, 125] on button "Create poll" at bounding box center [257, 193] width 88 height 11
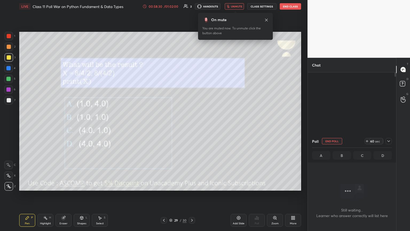
scroll to position [2, 2]
click at [191, 125] on button "End Poll" at bounding box center [332, 141] width 20 height 6
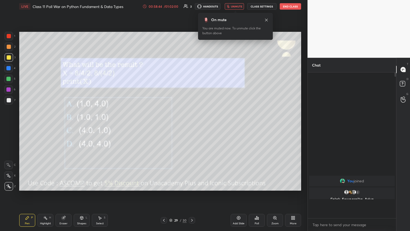
scroll to position [100, 87]
click at [191, 10] on div "On mute You are muted now. To unmute click the button above" at bounding box center [235, 25] width 75 height 30
click at [191, 4] on button "unmute" at bounding box center [234, 6] width 19 height 6
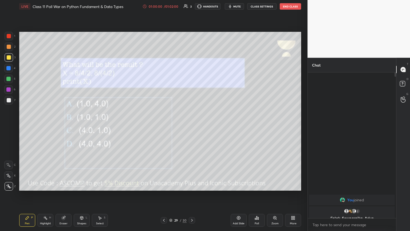
click at [191, 8] on button "End Class" at bounding box center [290, 6] width 21 height 6
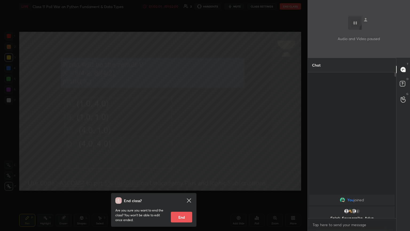
click at [180, 125] on button "End" at bounding box center [181, 216] width 21 height 11
type textarea "x"
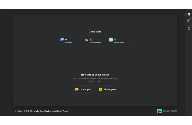
scroll to position [0, 0]
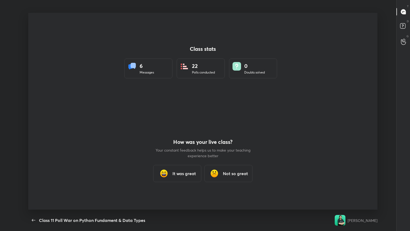
click at [179, 125] on h3 "It was great" at bounding box center [183, 173] width 23 height 6
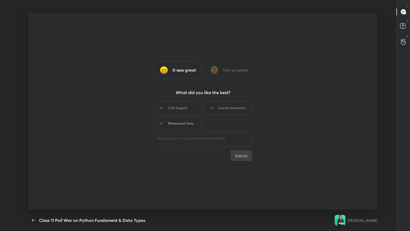
click at [182, 108] on div "Chat Support" at bounding box center [178, 107] width 48 height 13
click at [185, 120] on div "Whiteboard Tools" at bounding box center [178, 122] width 48 height 13
click at [191, 109] on div "Learner Interaction" at bounding box center [228, 107] width 48 height 13
click at [191, 125] on button "Submit" at bounding box center [241, 155] width 21 height 11
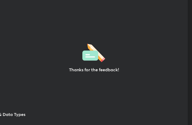
scroll to position [26590, 26494]
